Goal: Task Accomplishment & Management: Complete application form

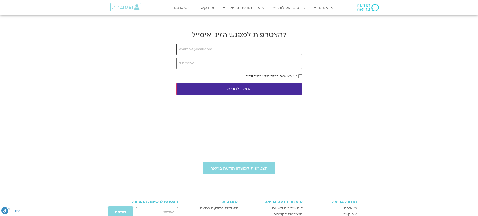
click at [224, 48] on input "email" at bounding box center [240, 50] width 126 height 12
type input "[EMAIL_ADDRESS][DOMAIN_NAME]"
click at [226, 65] on input "tel" at bounding box center [240, 64] width 126 height 12
type input "0548098196"
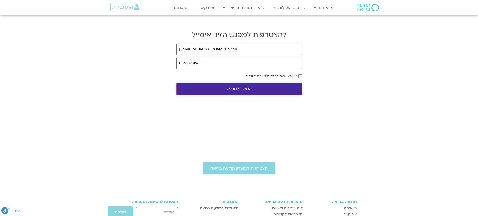
click at [279, 87] on button "המשך למפגש" at bounding box center [240, 89] width 126 height 12
click at [299, 78] on form "[EMAIL_ADDRESS][DOMAIN_NAME] 0548098196 אני מאשר/ת קבלת מידע במייל ולנייד המשך …" at bounding box center [240, 69] width 126 height 51
click at [288, 84] on button "המשך למפגש" at bounding box center [240, 89] width 126 height 12
